Goal: Information Seeking & Learning: Learn about a topic

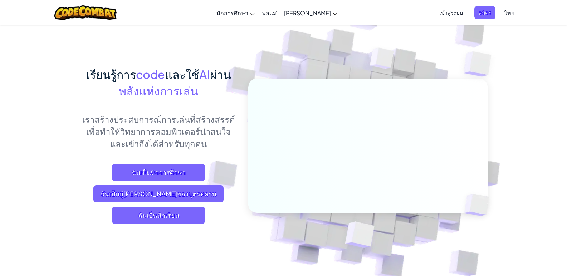
scroll to position [7, 0]
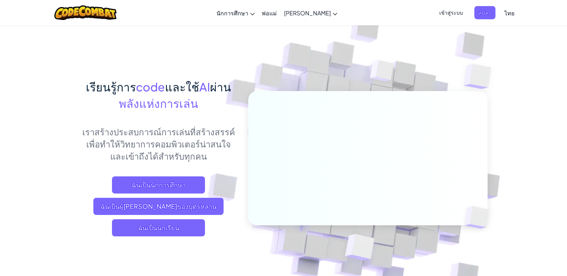
click at [226, 13] on span "ไทย" at bounding box center [509, 13] width 10 height 8
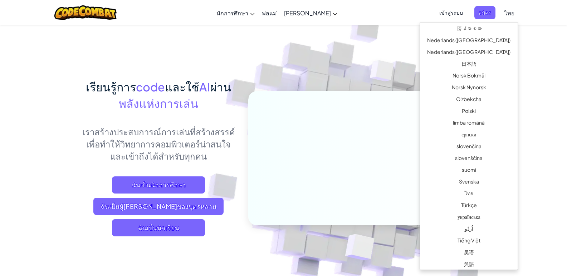
scroll to position [483, 0]
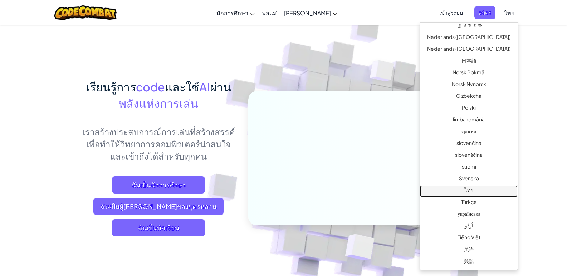
click at [226, 110] on link "ไทย" at bounding box center [469, 192] width 98 height 12
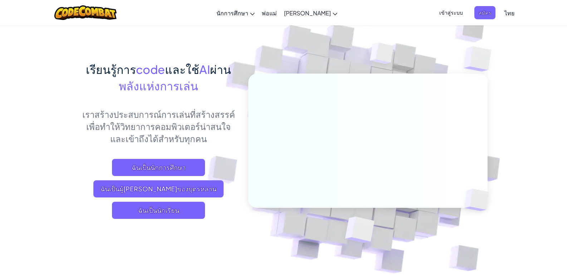
scroll to position [36, 0]
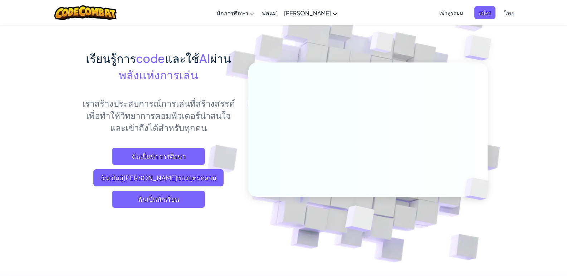
click at [226, 11] on span "ไทย" at bounding box center [509, 13] width 10 height 8
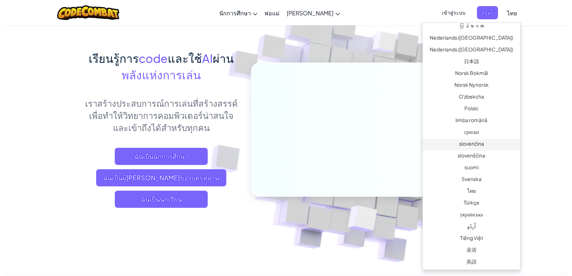
scroll to position [483, 0]
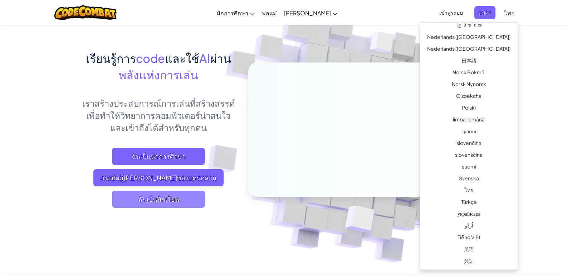
click at [163, 110] on span "ฉันเป็นนักเรียน" at bounding box center [158, 199] width 93 height 17
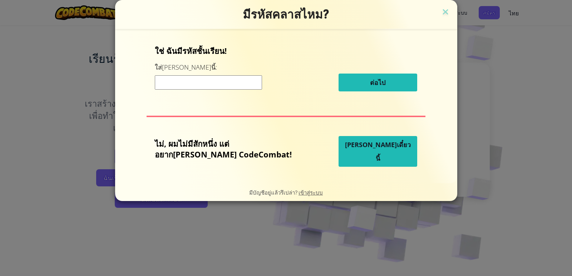
click at [226, 110] on button "[PERSON_NAME]เดี๋ยวนี้" at bounding box center [377, 151] width 79 height 31
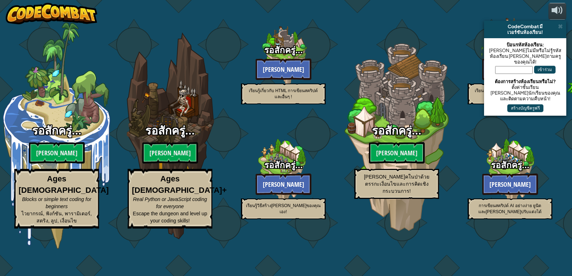
select select "th"
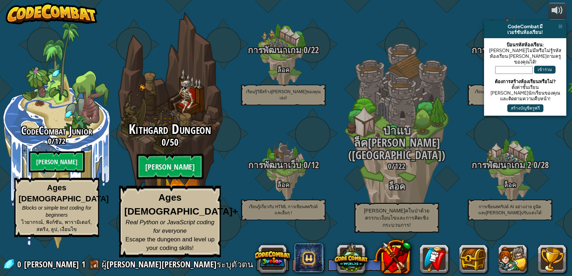
click at [183, 110] on div "Kithgard Dungeon 0 / 50 [PERSON_NAME] Ages [DEMOGRAPHIC_DATA]+ Real Python or J…" at bounding box center [170, 136] width 136 height 272
select select "th"
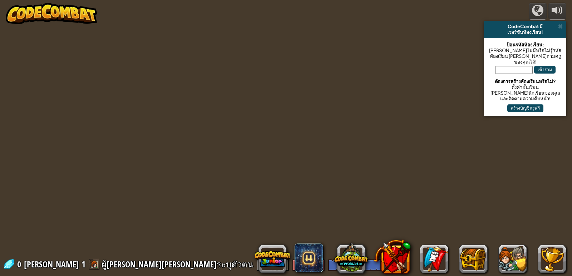
select select "th"
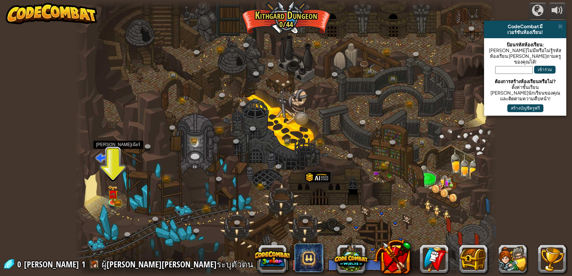
click at [98, 110] on span at bounding box center [101, 157] width 11 height 11
select select "th"
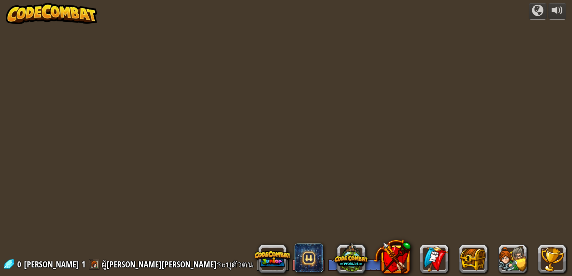
select select "th"
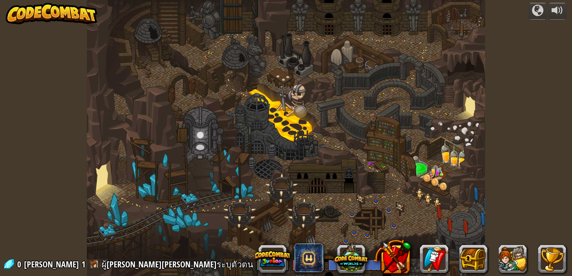
select select "th"
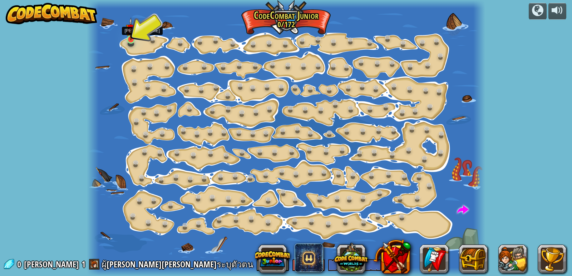
click at [128, 39] on img at bounding box center [131, 29] width 10 height 23
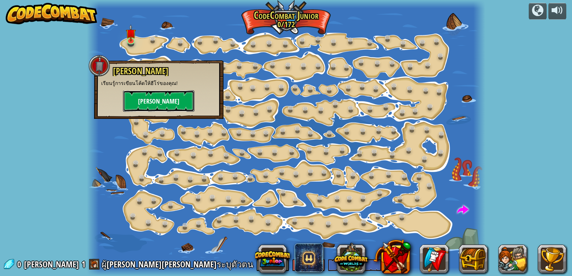
click at [177, 99] on button "[PERSON_NAME]" at bounding box center [158, 100] width 71 height 21
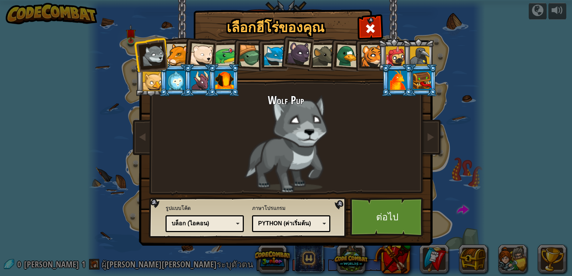
click at [226, 110] on div "บล็อก (ไอคอน)" at bounding box center [203, 224] width 62 height 8
click at [226, 110] on link "ต่อไป" at bounding box center [387, 217] width 75 height 39
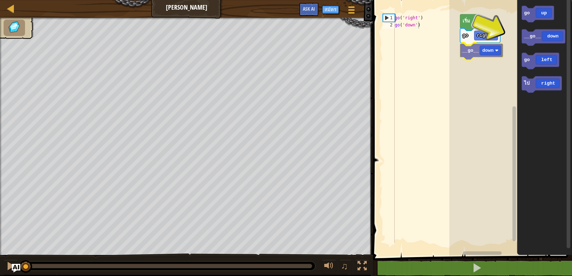
click at [226, 54] on div "go right __go__ down เริ่ม go up __go__ down go left ไป right __go__ down" at bounding box center [510, 126] width 123 height 260
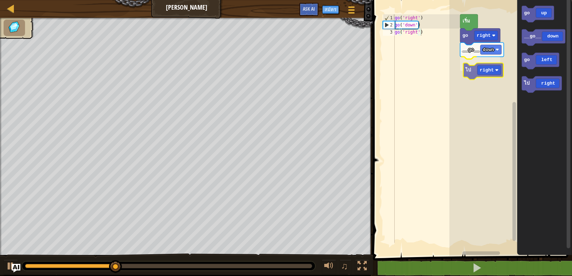
click at [226, 70] on div "go right __go__ down ไป right เริ่ม go up __go__ down go left ไป right ไป right" at bounding box center [510, 126] width 123 height 260
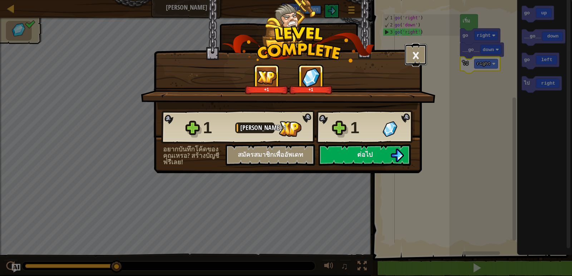
drag, startPoint x: 412, startPoint y: 50, endPoint x: 459, endPoint y: 45, distance: 47.8
click at [226, 50] on button "×" at bounding box center [416, 54] width 22 height 21
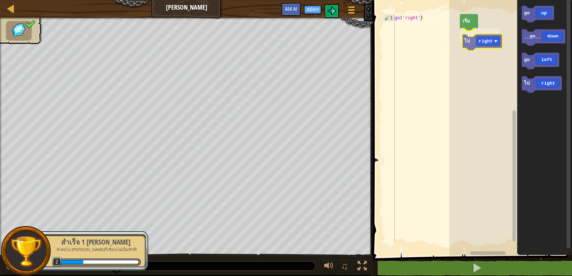
click at [226, 40] on div "เริ่ม ไป right go up __go__ down go left ไป right ไป right" at bounding box center [510, 126] width 123 height 260
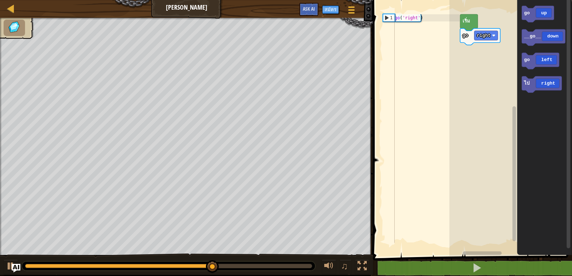
click at [226, 75] on rect "พื้นที่ทำงาน Blockly" at bounding box center [510, 126] width 123 height 260
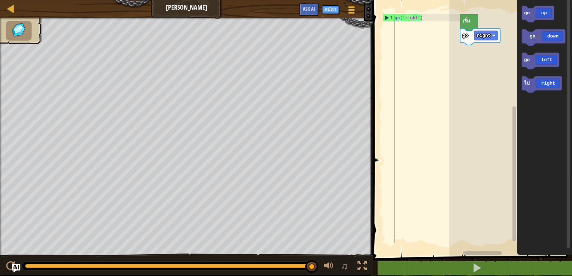
type textarea "go('right')"
click at [226, 24] on div "go ( 'right' )" at bounding box center [426, 135] width 66 height 243
drag, startPoint x: 432, startPoint y: 20, endPoint x: 429, endPoint y: 24, distance: 4.8
click at [226, 21] on div "go ( 'right' )" at bounding box center [426, 135] width 66 height 243
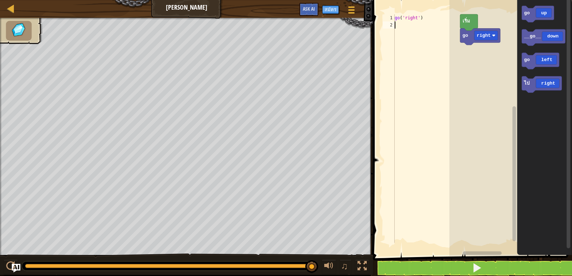
type textarea "g"
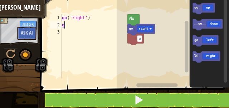
scroll to position [3, 0]
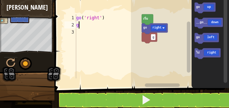
click at [85, 25] on div "go ( 'right' ) g" at bounding box center [108, 53] width 67 height 79
type textarea "g"
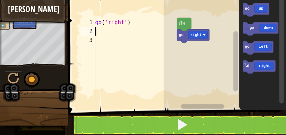
scroll to position [3, 0]
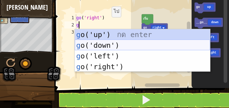
click at [102, 46] on div "g o('up') กด enter g o('down') กด enter g o('left') กด enter g o('right') กด en…" at bounding box center [142, 61] width 135 height 64
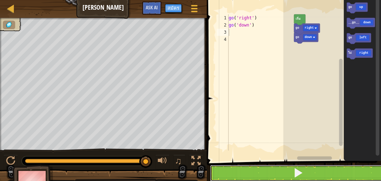
click at [226, 110] on button at bounding box center [298, 172] width 177 height 16
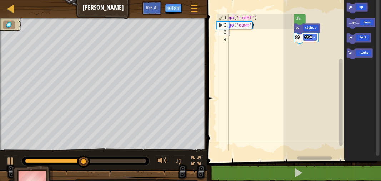
click at [226, 33] on div "go ( 'right' ) go ( 'down' )" at bounding box center [260, 89] width 67 height 150
type textarea "g"
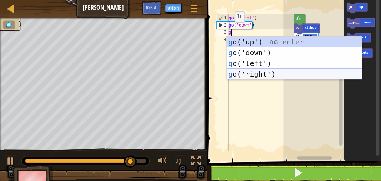
click at [226, 73] on div "g o('up') กด enter g o('down') กด enter g o('left') กด enter g o('right') กด en…" at bounding box center [294, 68] width 135 height 64
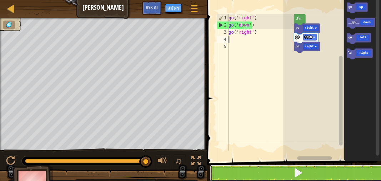
click at [226, 110] on button at bounding box center [298, 172] width 177 height 16
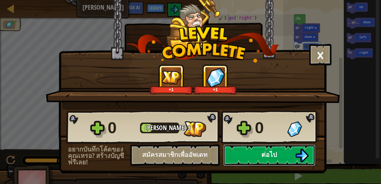
click at [226, 110] on button "ต่อไป" at bounding box center [269, 154] width 92 height 21
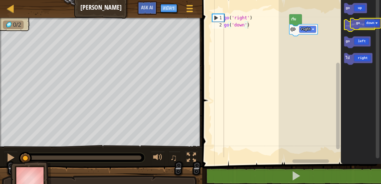
click at [226, 25] on g "__go__ down" at bounding box center [359, 26] width 31 height 12
type textarea "go('right')"
click at [226, 26] on div "go ( 'right' )" at bounding box center [256, 92] width 67 height 157
click at [226, 19] on div "go ( 'right' )" at bounding box center [256, 92] width 67 height 157
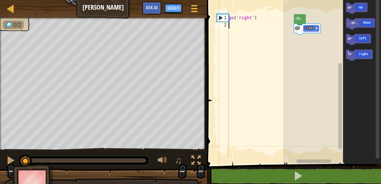
type textarea "g"
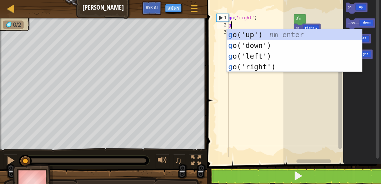
scroll to position [3, 0]
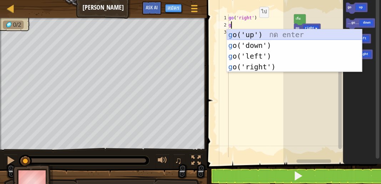
click at [226, 34] on div "g o('up') กด enter g o('down') กด enter g o('left') กด enter g o('right') กด en…" at bounding box center [294, 61] width 135 height 64
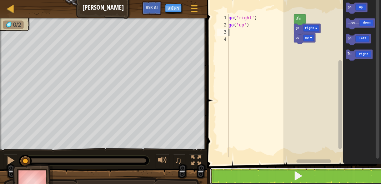
click at [226, 110] on button at bounding box center [298, 176] width 177 height 16
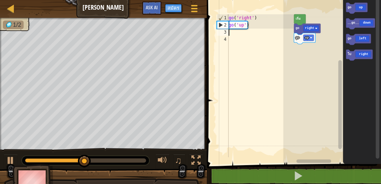
click at [226, 34] on div "go ( 'right' ) go ( 'up' )" at bounding box center [260, 92] width 67 height 157
type textarea "g"
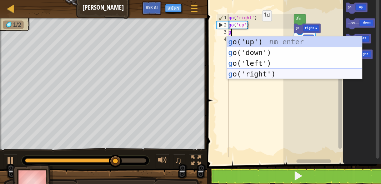
click at [226, 71] on div "g o('up') กด enter g o('down') กด enter g o('left') กด enter g o('right') กด en…" at bounding box center [294, 68] width 135 height 64
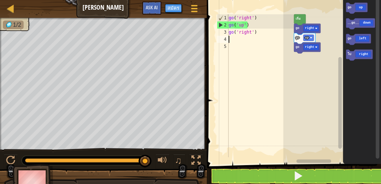
type textarea "g"
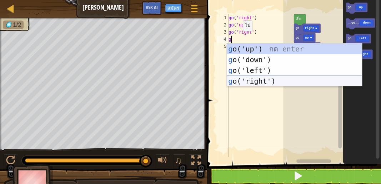
click at [226, 80] on div "g o('up') กด enter g o('down') กด enter g o('left') กด enter g o('right') กด en…" at bounding box center [294, 76] width 135 height 64
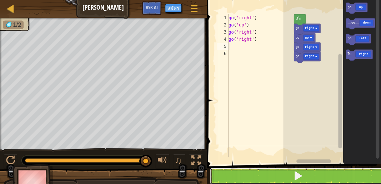
click at [226, 110] on button at bounding box center [298, 176] width 177 height 16
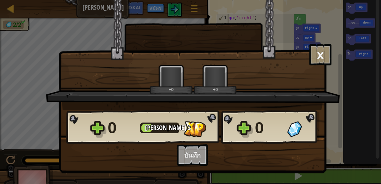
scroll to position [0, 0]
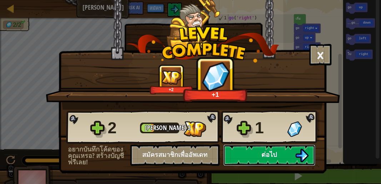
click at [226, 110] on button "ต่อไป" at bounding box center [269, 154] width 92 height 21
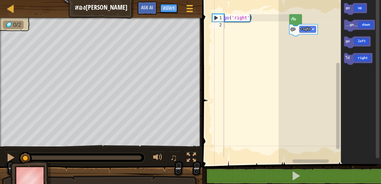
click at [226, 19] on div "go ( 'right' )" at bounding box center [256, 92] width 67 height 157
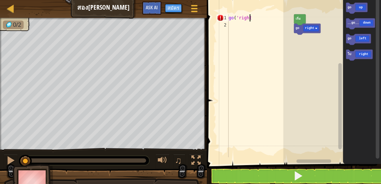
type textarea "g"
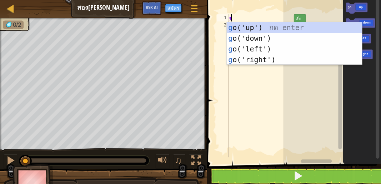
scroll to position [3, 0]
click at [226, 59] on div "g o('up') กด enter g o('down') กด enter g o('left') กด enter g o('right') กด en…" at bounding box center [294, 54] width 135 height 64
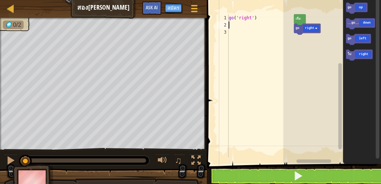
type textarea "g"
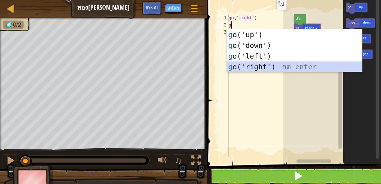
click at [226, 65] on div "g o('up') กด enter g o('down') กด enter g o('left') กด enter g o('right') กด en…" at bounding box center [294, 61] width 135 height 64
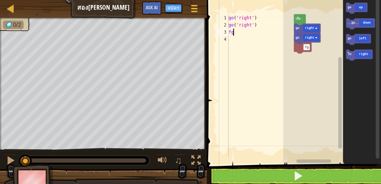
type textarea "f"
type textarea "g"
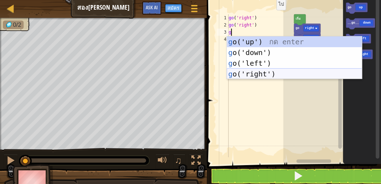
click at [226, 74] on div "g o('up') กด enter g o('down') กด enter g o('left') กด enter g o('right') กด en…" at bounding box center [294, 68] width 135 height 64
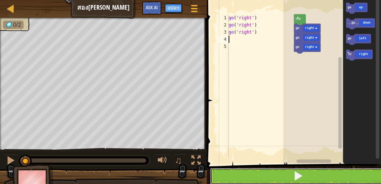
click at [226, 110] on button at bounding box center [298, 176] width 177 height 16
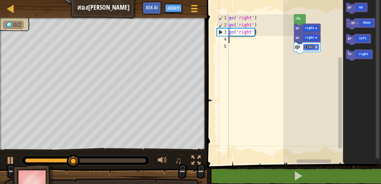
click at [226, 40] on div "go ( 'right' ) go ( 'right' ) go ( 'right' )" at bounding box center [260, 92] width 67 height 157
type textarea "g"
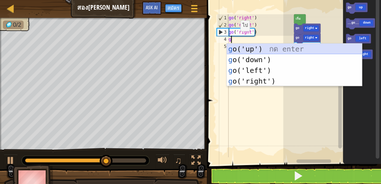
click at [226, 48] on div "g o('up') กด enter g o('down') กด enter g o('left') กด enter g o('right') กด en…" at bounding box center [294, 76] width 135 height 64
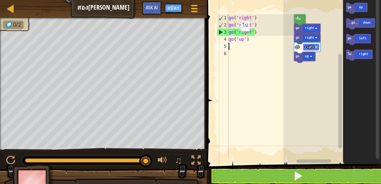
type textarea "g"
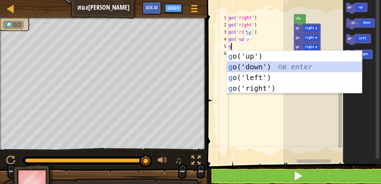
click at [226, 64] on div "g o('up') กด enter g o('down') กด enter g o('left') กด enter g o('right') กด en…" at bounding box center [294, 83] width 135 height 64
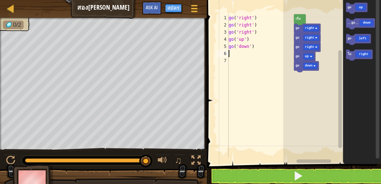
type textarea "g"
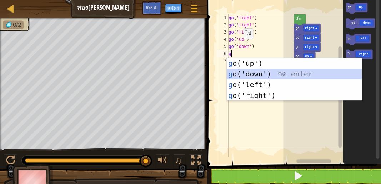
click at [226, 70] on div "g o('up') กด enter g o('down') กด enter g o('left') กด enter g o('right') กด en…" at bounding box center [294, 90] width 135 height 64
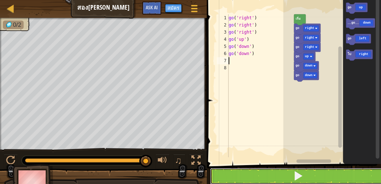
click at [226, 110] on button at bounding box center [298, 176] width 177 height 16
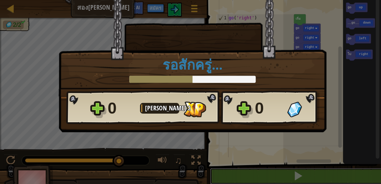
scroll to position [0, 0]
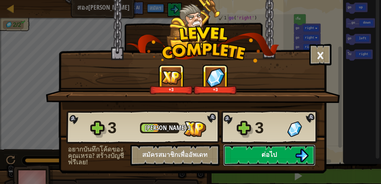
click at [226, 110] on button "ต่อไป" at bounding box center [269, 154] width 92 height 21
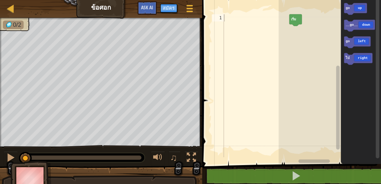
click at [226, 81] on rect "พื้นที่ทำงาน Blockly" at bounding box center [330, 80] width 103 height 168
click at [158, 110] on div at bounding box center [157, 157] width 9 height 9
